Goal: Check status

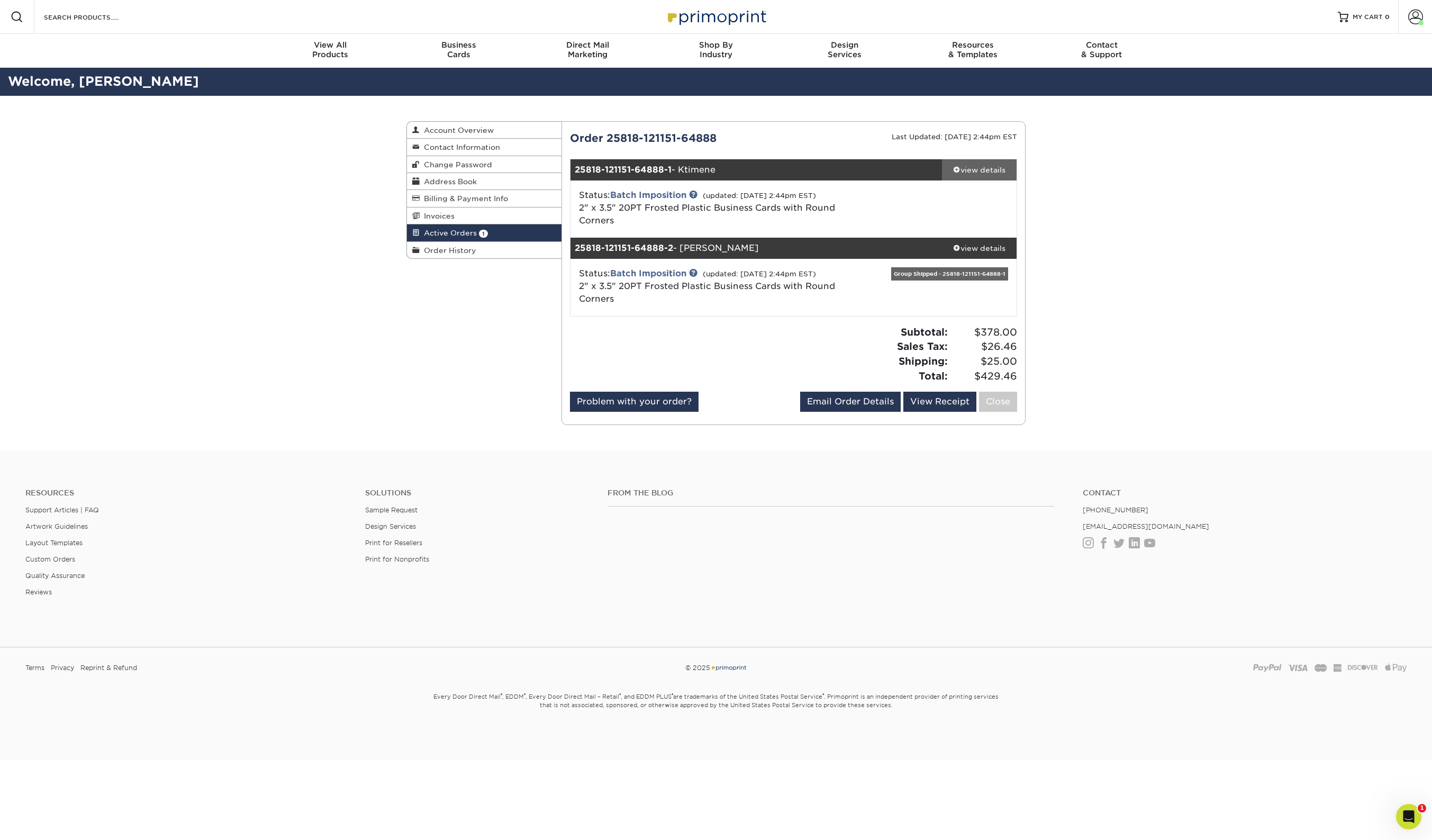
click at [967, 169] on div "view details" at bounding box center [979, 170] width 75 height 11
